Goal: Information Seeking & Learning: Learn about a topic

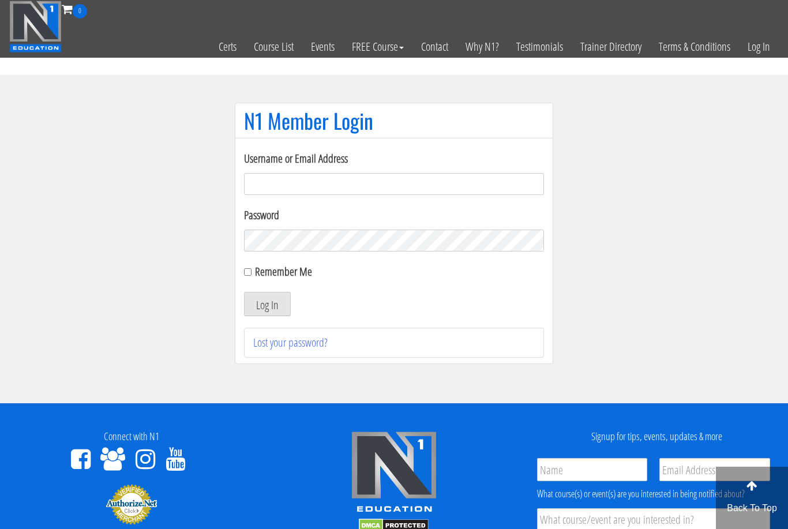
type input "[EMAIL_ADDRESS][DOMAIN_NAME]"
click at [267, 305] on button "Log In" at bounding box center [267, 304] width 47 height 24
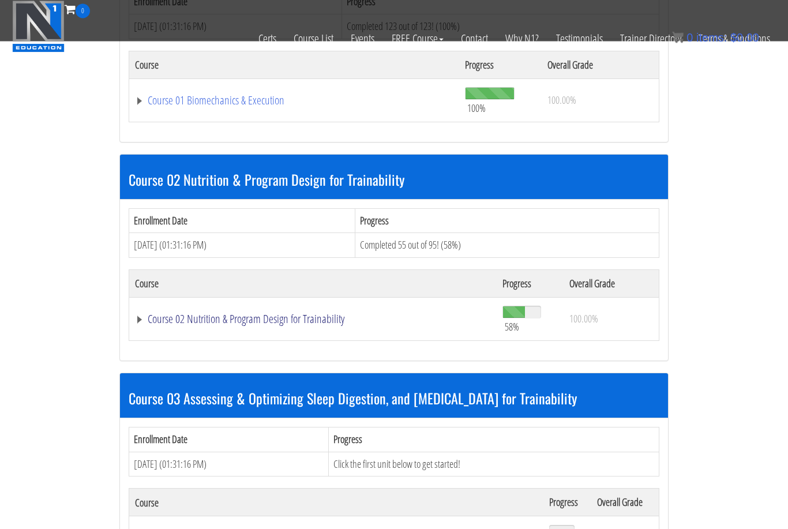
scroll to position [470, 0]
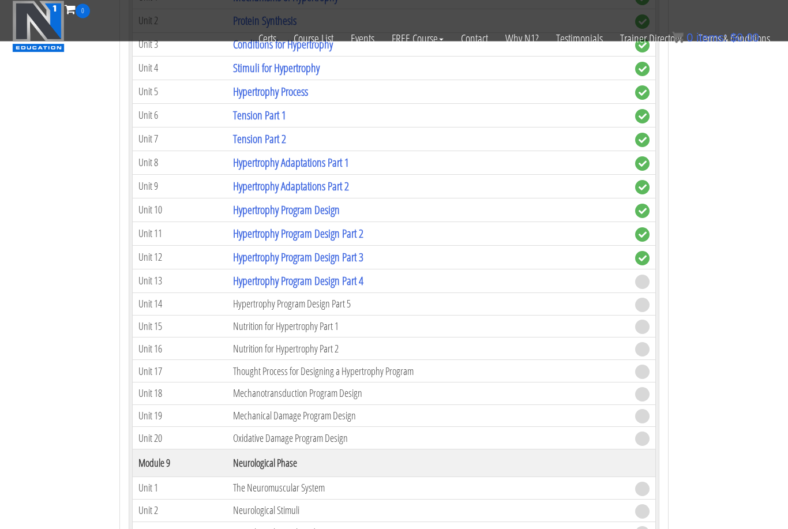
scroll to position [2076, 0]
click at [298, 278] on link "Hypertrophy Program Design Part 4" at bounding box center [298, 282] width 130 height 16
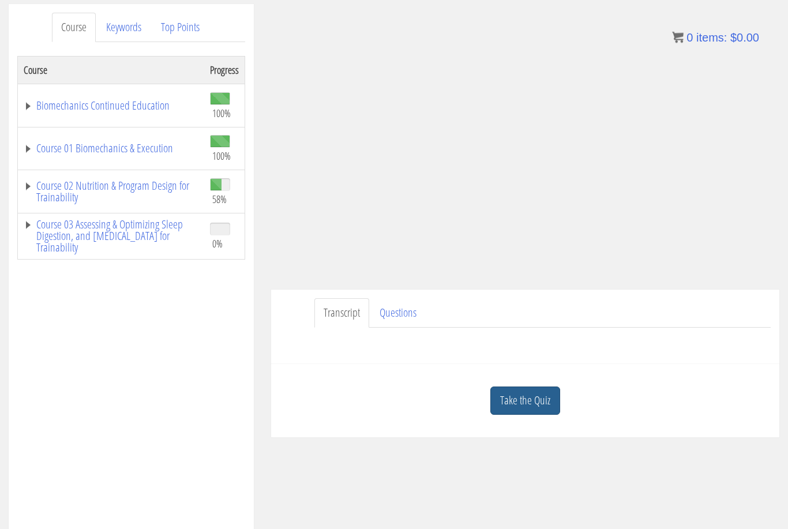
click at [545, 394] on link "Take the Quiz" at bounding box center [526, 401] width 70 height 28
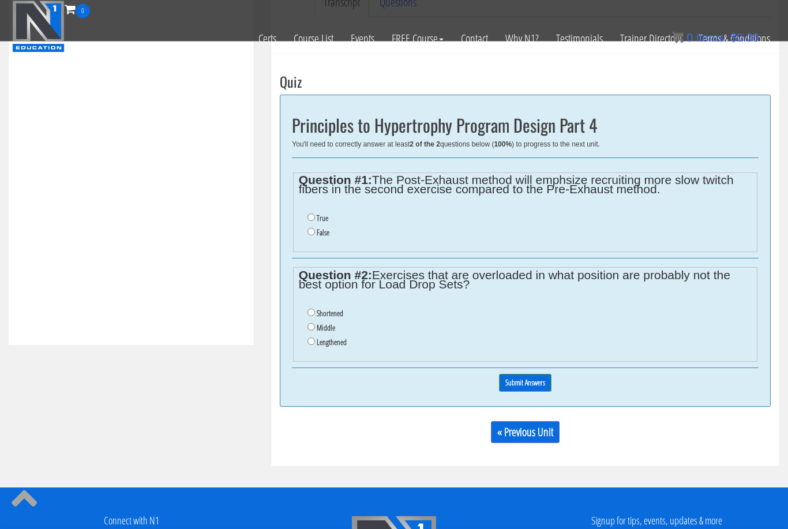
scroll to position [383, 0]
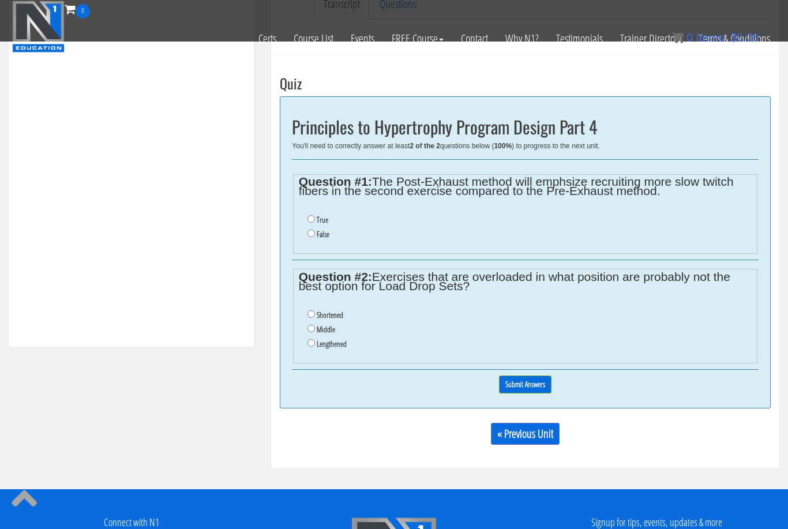
click at [315, 233] on input "False" at bounding box center [312, 234] width 8 height 8
radio input "true"
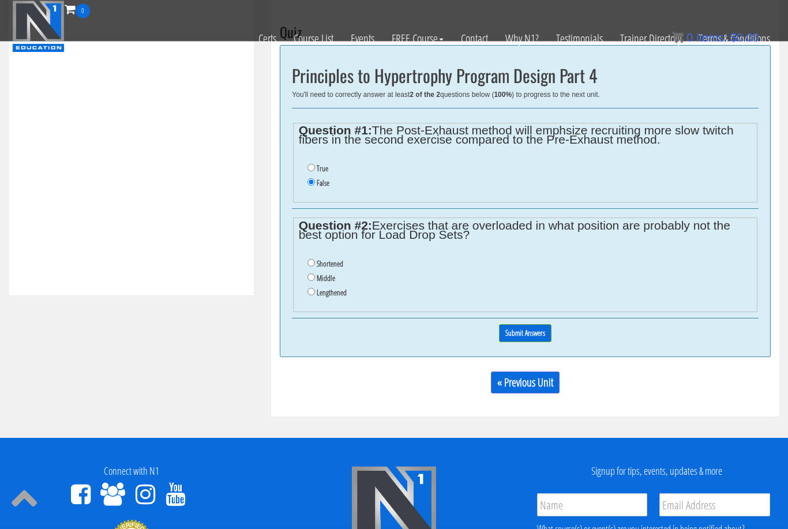
scroll to position [436, 0]
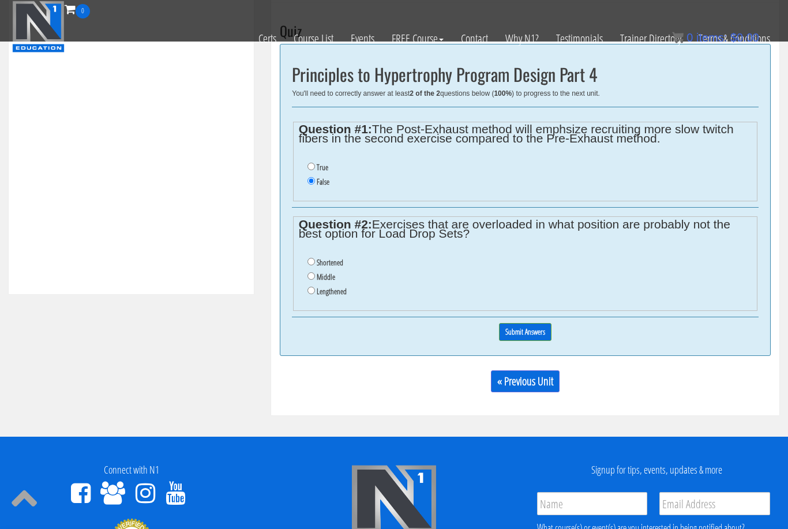
click at [311, 169] on input "True" at bounding box center [312, 167] width 8 height 8
radio input "true"
click at [312, 259] on input "Shortened" at bounding box center [312, 262] width 8 height 8
radio input "true"
click at [502, 334] on input "Submit Answers" at bounding box center [525, 332] width 53 height 18
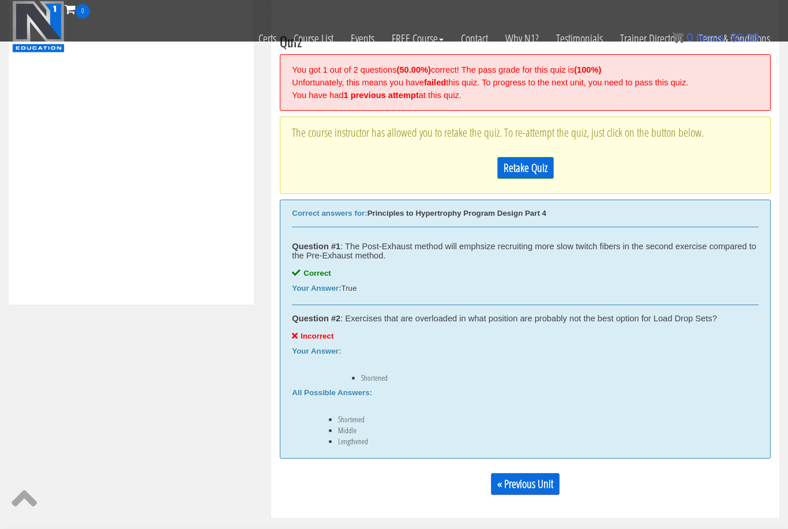
scroll to position [421, 0]
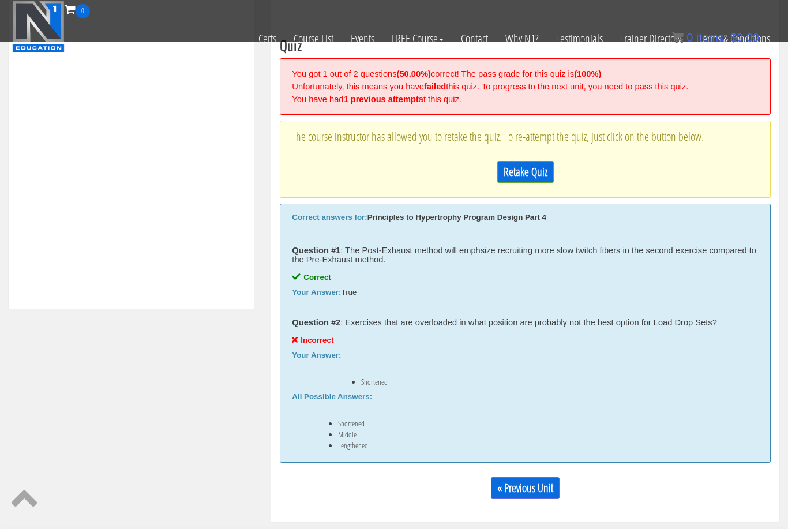
click at [534, 166] on link "Retake Quiz" at bounding box center [526, 172] width 57 height 22
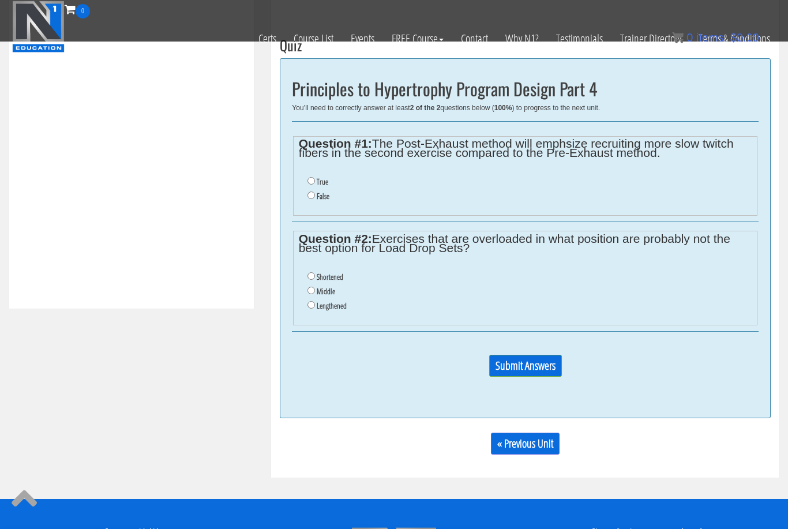
click at [311, 183] on input "True" at bounding box center [312, 181] width 8 height 8
radio input "true"
click at [309, 305] on input "Lengthened" at bounding box center [312, 305] width 8 height 8
radio input "true"
click at [506, 377] on input "Submit Answers" at bounding box center [525, 366] width 73 height 22
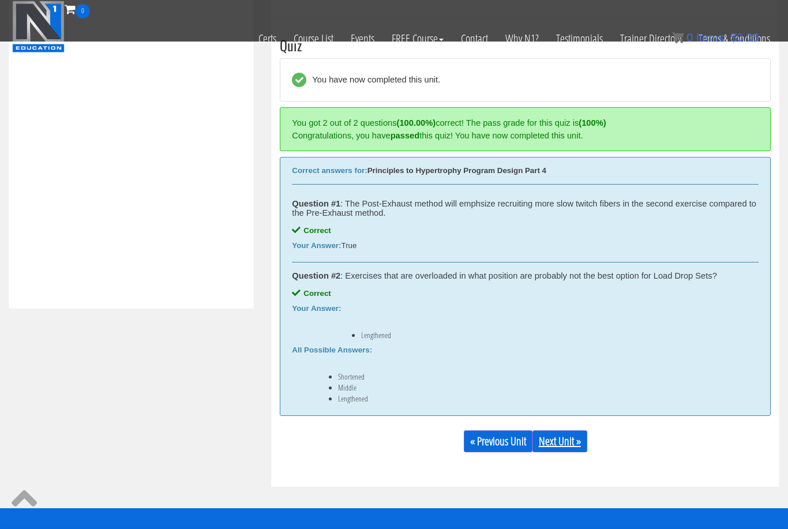
click at [547, 440] on link "Next Unit »" at bounding box center [560, 442] width 55 height 22
